Goal: Understand process/instructions: Learn how to perform a task or action

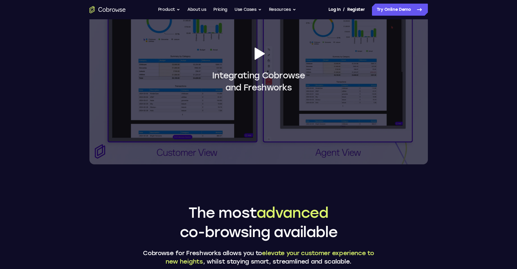
scroll to position [568, 0]
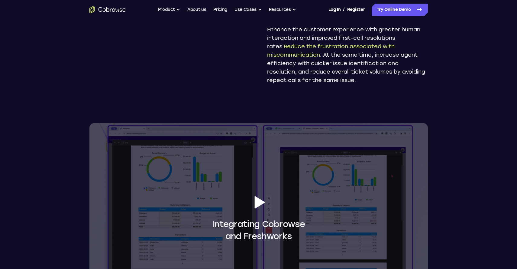
scroll to position [453, 0]
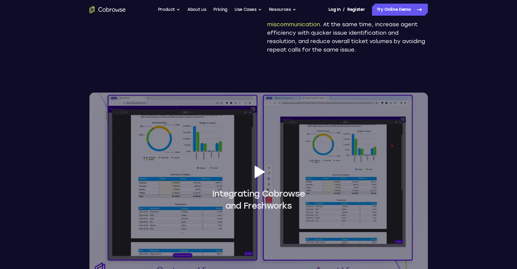
click at [257, 173] on icon at bounding box center [259, 172] width 10 height 12
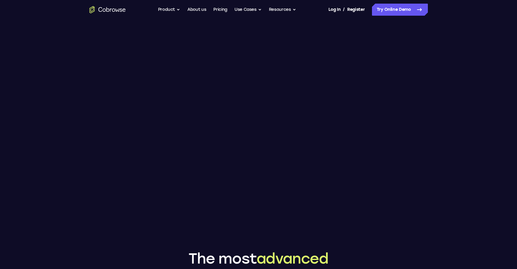
scroll to position [528, 0]
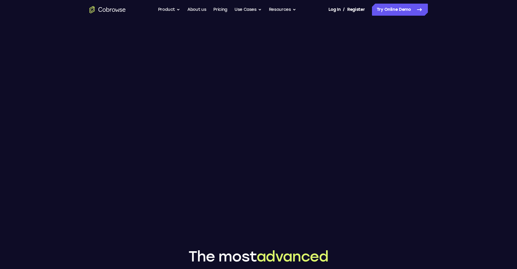
click at [464, 63] on main "Add Cobrowse to Adding Cobrowse to your Freshworks portfolio can deliver even g…" at bounding box center [258, 171] width 517 height 1398
click at [468, 54] on main "Add Cobrowse to Adding Cobrowse to your Freshworks portfolio can deliver even g…" at bounding box center [258, 171] width 517 height 1398
click at [462, 142] on main "Add Cobrowse to Adding Cobrowse to your Freshworks portfolio can deliver even g…" at bounding box center [258, 171] width 517 height 1398
